Goal: Task Accomplishment & Management: Use online tool/utility

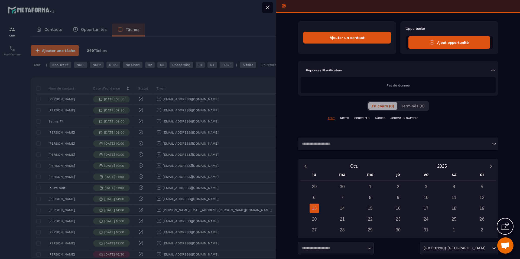
click at [163, 42] on div at bounding box center [260, 129] width 520 height 259
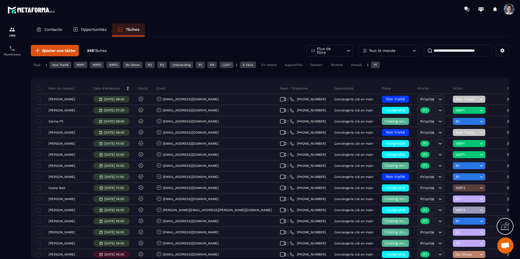
click at [480, 54] on input at bounding box center [458, 50] width 68 height 11
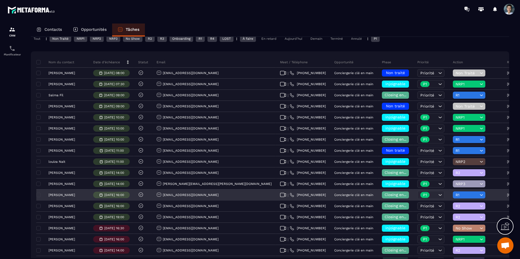
scroll to position [40, 0]
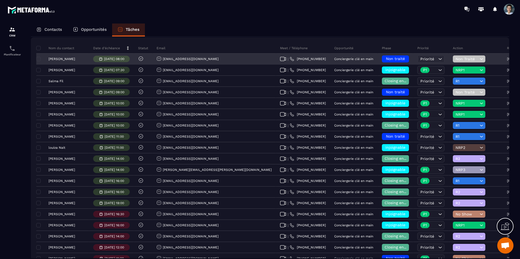
click at [507, 57] on p "[PERSON_NAME]" at bounding box center [520, 59] width 27 height 4
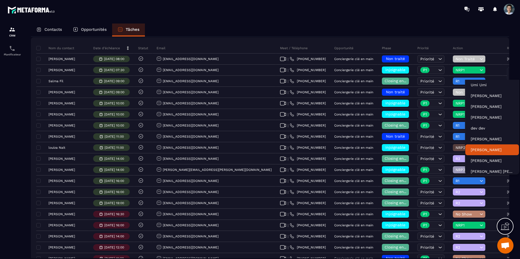
scroll to position [17, 0]
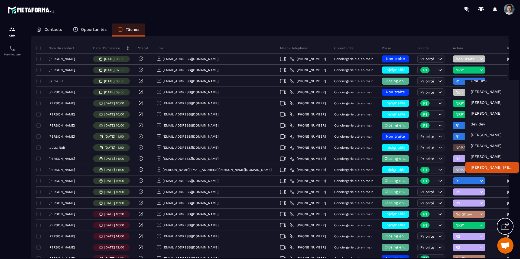
click at [483, 167] on p "[PERSON_NAME] [PERSON_NAME]" at bounding box center [492, 167] width 43 height 5
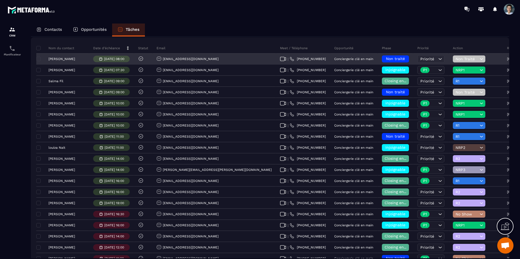
scroll to position [25, 0]
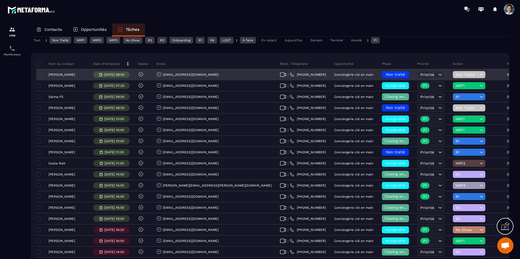
click at [386, 74] on span "Non traité" at bounding box center [395, 74] width 19 height 4
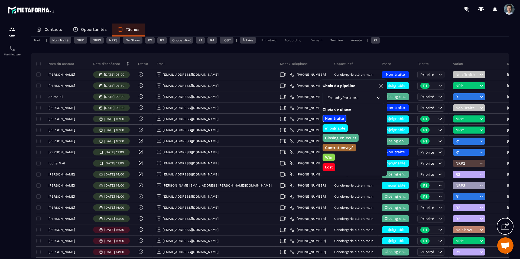
click at [339, 137] on p "Closing en cours" at bounding box center [340, 137] width 33 height 5
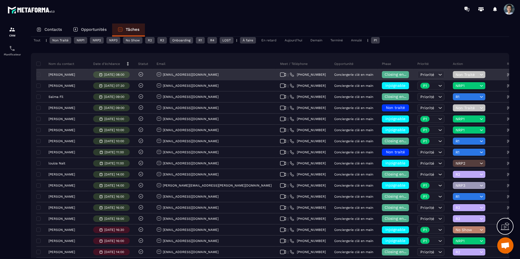
click at [456, 74] on span "Non Traité" at bounding box center [467, 75] width 23 height 4
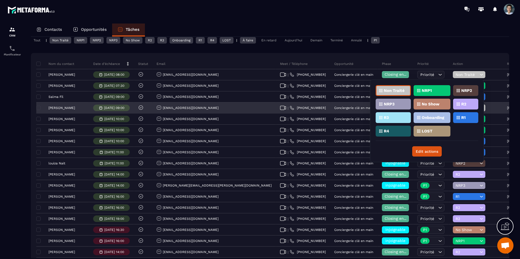
drag, startPoint x: 464, startPoint y: 104, endPoint x: 449, endPoint y: 102, distance: 14.5
click at [464, 104] on p "R2" at bounding box center [463, 104] width 5 height 4
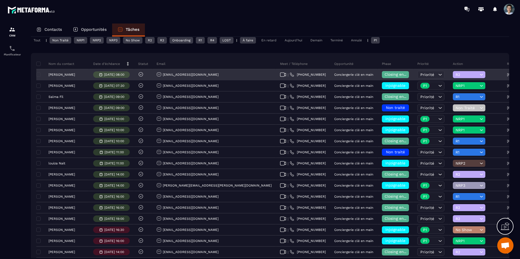
click at [378, 71] on div "Closing en cours" at bounding box center [395, 75] width 35 height 11
click at [382, 71] on div "Closing en cours" at bounding box center [395, 74] width 27 height 7
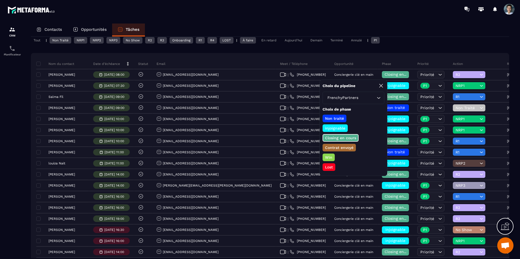
click at [336, 148] on p "Contrat envoyé" at bounding box center [339, 147] width 30 height 5
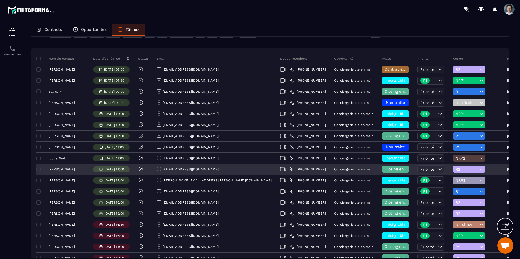
scroll to position [31, 0]
